Goal: Consume media (video, audio): Consume media (video, audio)

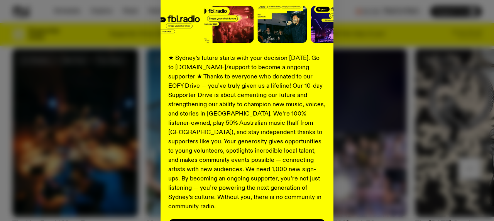
scroll to position [161, 0]
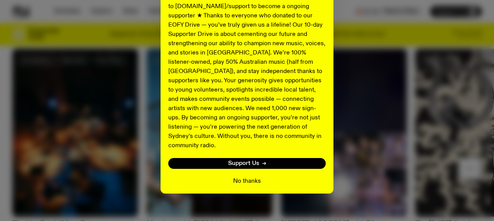
click at [251, 176] on button "No thanks" at bounding box center [247, 180] width 28 height 9
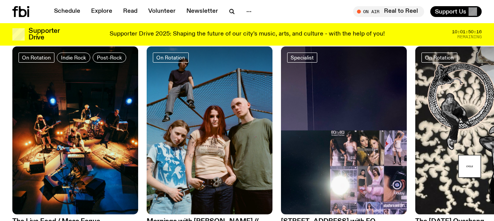
scroll to position [280, 0]
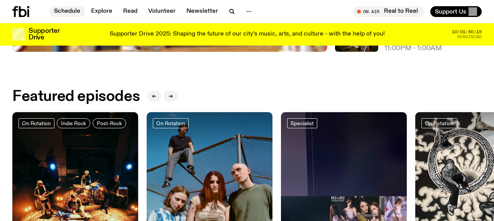
click at [65, 10] on link "Schedule" at bounding box center [67, 11] width 36 height 11
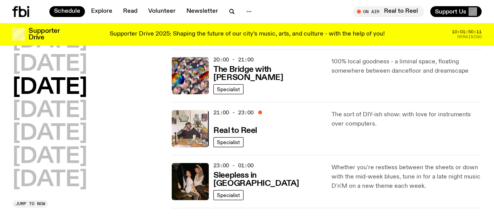
scroll to position [388, 0]
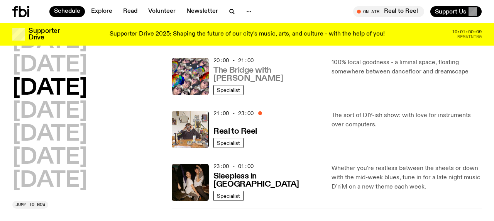
click at [237, 73] on h3 "The Bridge with [PERSON_NAME]" at bounding box center [268, 74] width 109 height 16
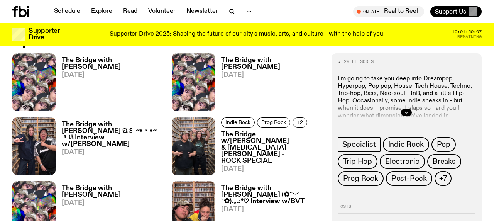
scroll to position [386, 0]
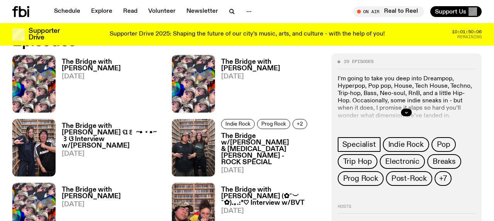
click at [75, 64] on h3 "The Bridge with [PERSON_NAME]" at bounding box center [112, 65] width 101 height 13
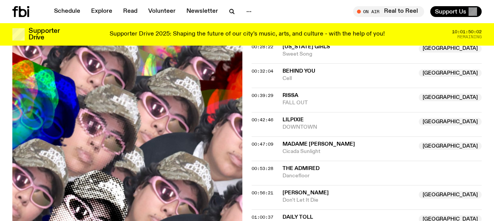
scroll to position [499, 0]
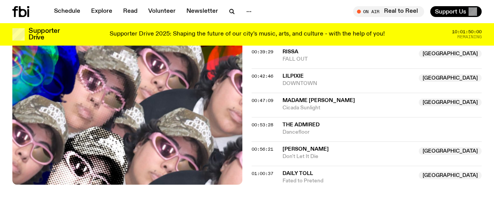
click at [254, 148] on span "00:56:21" at bounding box center [263, 149] width 22 height 6
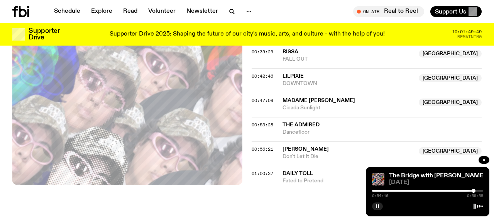
click at [474, 191] on div at bounding box center [474, 191] width 4 height 4
click at [475, 191] on div at bounding box center [475, 191] width 4 height 4
click at [476, 191] on div at bounding box center [476, 191] width 4 height 4
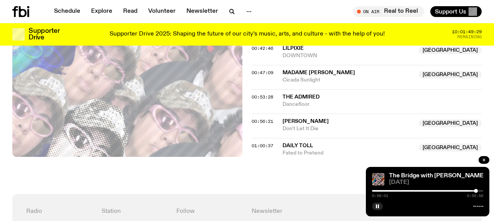
scroll to position [528, 0]
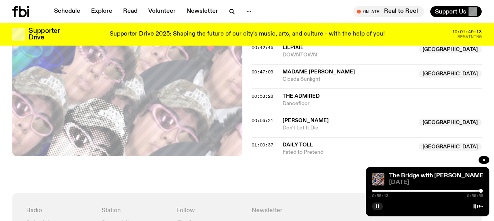
drag, startPoint x: 475, startPoint y: 191, endPoint x: 481, endPoint y: 191, distance: 6.2
click at [481, 191] on div at bounding box center [481, 191] width 4 height 4
click at [483, 192] on div at bounding box center [483, 191] width 4 height 4
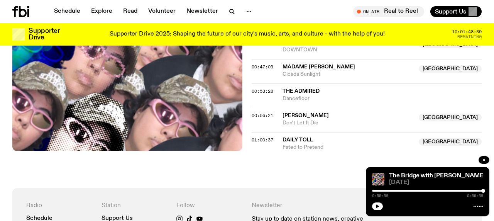
click at [253, 139] on span "01:00:37" at bounding box center [263, 140] width 22 height 6
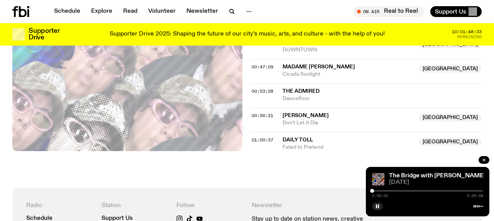
click at [254, 114] on span "00:56:21" at bounding box center [263, 115] width 22 height 6
click at [479, 206] on icon at bounding box center [479, 206] width 10 height 6
click at [479, 161] on div at bounding box center [484, 160] width 11 height 9
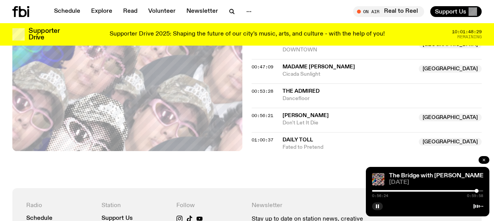
click at [484, 159] on icon "button" at bounding box center [484, 160] width 2 height 2
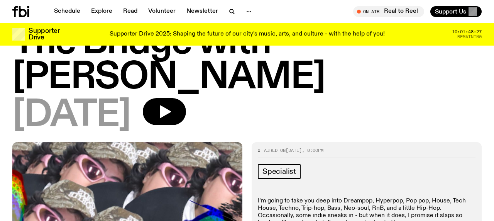
scroll to position [80, 0]
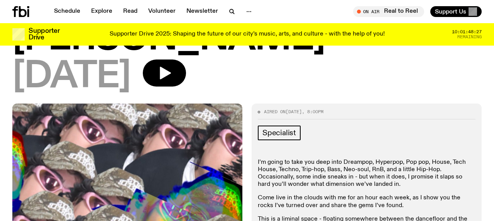
click at [208, 80] on div "[DATE]" at bounding box center [247, 76] width 470 height 35
click at [171, 74] on icon "button" at bounding box center [165, 73] width 11 height 13
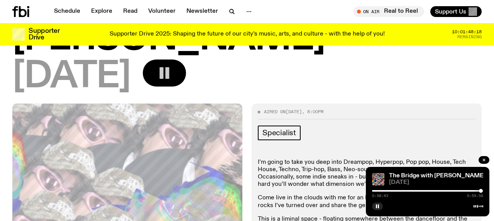
drag, startPoint x: 374, startPoint y: 191, endPoint x: 481, endPoint y: 190, distance: 107.4
click at [481, 190] on div at bounding box center [481, 191] width 4 height 4
click at [482, 190] on div at bounding box center [482, 191] width 4 height 4
click at [483, 190] on div at bounding box center [483, 191] width 4 height 4
click at [484, 190] on div at bounding box center [484, 191] width 4 height 4
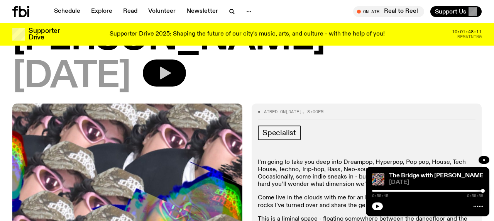
click at [483, 190] on div at bounding box center [483, 191] width 4 height 4
click at [378, 205] on icon "button" at bounding box center [377, 206] width 3 height 4
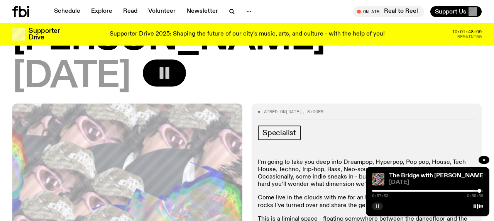
click at [479, 192] on div at bounding box center [480, 191] width 4 height 4
drag, startPoint x: 479, startPoint y: 192, endPoint x: 472, endPoint y: 192, distance: 7.0
click at [473, 192] on div at bounding box center [475, 191] width 4 height 4
click at [473, 192] on div at bounding box center [473, 191] width 4 height 4
click at [474, 192] on div at bounding box center [473, 191] width 4 height 4
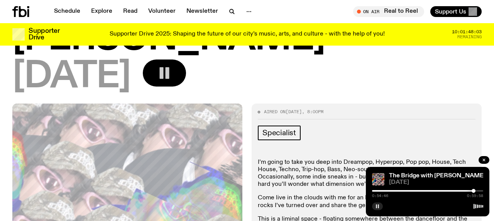
click at [475, 192] on div at bounding box center [474, 191] width 4 height 4
click at [471, 192] on div at bounding box center [471, 191] width 4 height 4
click at [470, 192] on div at bounding box center [471, 191] width 4 height 4
click at [468, 192] on div at bounding box center [469, 191] width 4 height 4
click at [468, 190] on div at bounding box center [468, 191] width 4 height 4
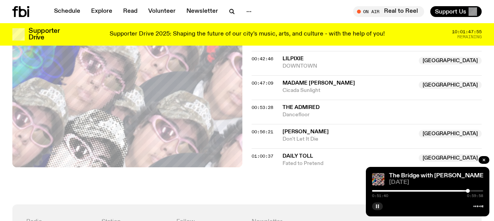
scroll to position [537, 0]
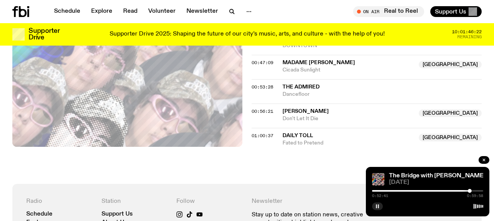
click at [470, 191] on div at bounding box center [470, 191] width 4 height 4
click at [471, 191] on div at bounding box center [471, 191] width 4 height 4
click at [470, 191] on div at bounding box center [471, 191] width 4 height 4
click at [470, 191] on div at bounding box center [470, 191] width 4 height 4
click at [469, 191] on div at bounding box center [470, 191] width 4 height 4
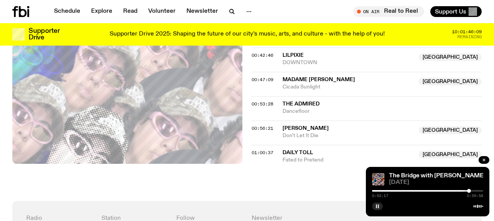
scroll to position [511, 0]
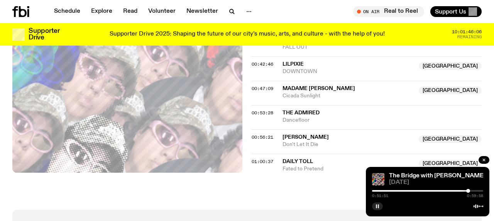
click at [468, 189] on div at bounding box center [468, 191] width 4 height 4
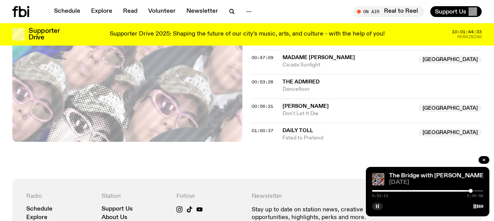
scroll to position [543, 0]
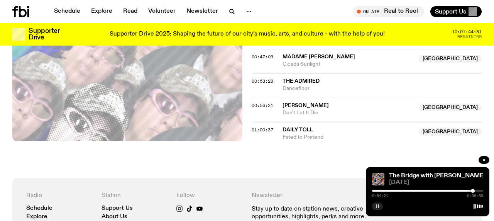
click at [473, 191] on div at bounding box center [473, 191] width 4 height 4
click at [474, 191] on div at bounding box center [474, 191] width 4 height 4
click at [475, 191] on div at bounding box center [474, 191] width 4 height 4
click at [475, 191] on div at bounding box center [475, 191] width 4 height 4
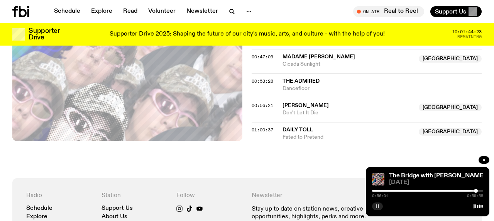
click at [476, 191] on div at bounding box center [476, 191] width 4 height 4
click at [475, 191] on div at bounding box center [475, 191] width 4 height 4
